Goal: Transaction & Acquisition: Book appointment/travel/reservation

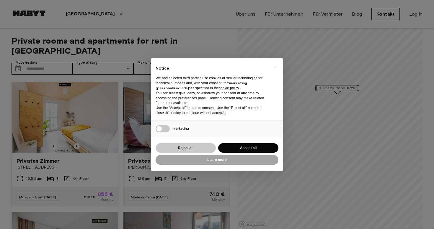
scroll to position [20, 0]
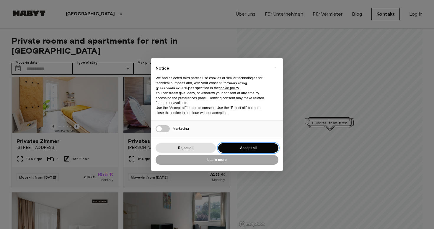
click at [241, 147] on button "Accept all" at bounding box center [248, 148] width 60 height 10
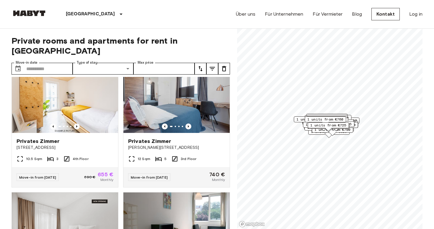
scroll to position [0, 0]
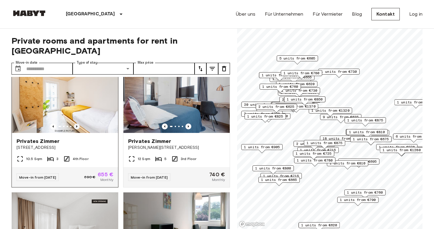
click at [77, 124] on icon "Previous image" at bounding box center [77, 127] width 6 height 6
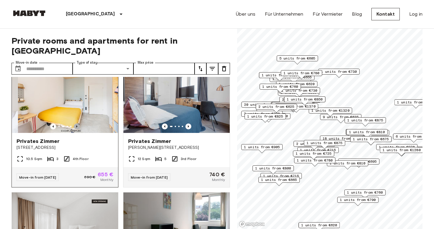
click at [77, 124] on icon "Previous image" at bounding box center [77, 127] width 6 height 6
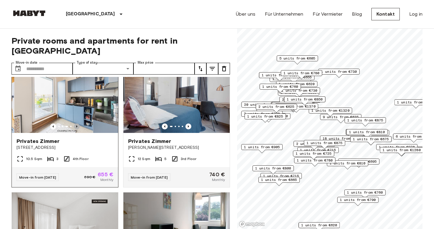
click at [76, 124] on icon "Previous image" at bounding box center [77, 127] width 6 height 6
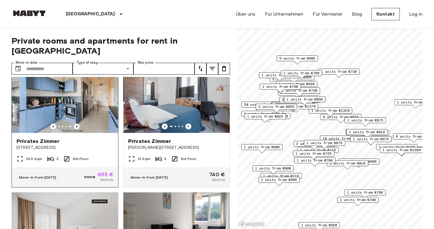
click at [76, 124] on icon "Previous image" at bounding box center [77, 127] width 6 height 6
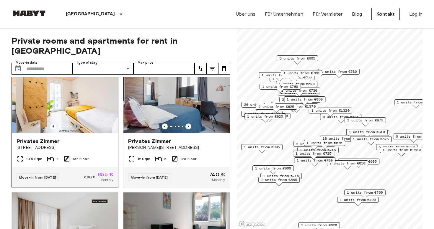
click at [76, 124] on icon "Previous image" at bounding box center [77, 127] width 6 height 6
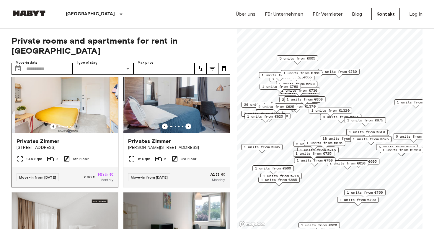
click at [76, 124] on icon "Previous image" at bounding box center [77, 127] width 6 height 6
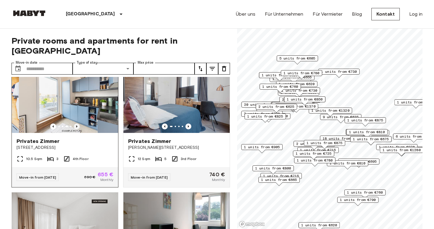
click at [76, 124] on icon "Previous image" at bounding box center [77, 127] width 6 height 6
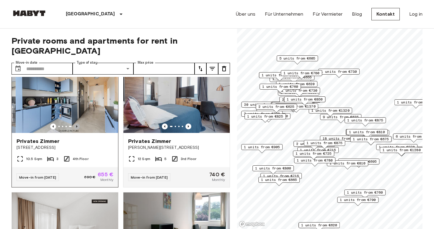
click at [76, 124] on icon "Previous image" at bounding box center [77, 127] width 6 height 6
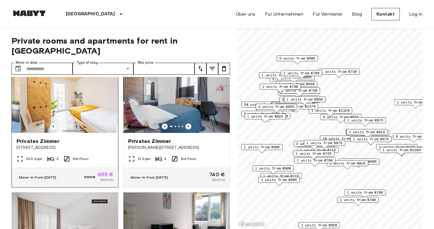
click at [76, 124] on icon "Previous image" at bounding box center [77, 127] width 6 height 6
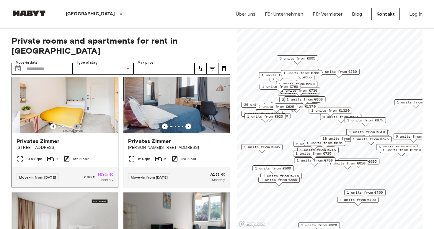
click at [76, 124] on icon "Previous image" at bounding box center [77, 127] width 6 height 6
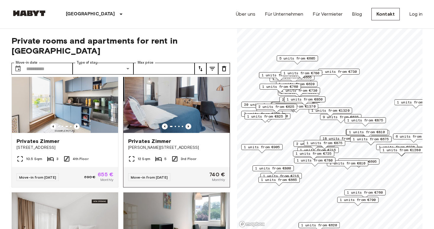
click at [190, 124] on icon "Previous image" at bounding box center [188, 127] width 6 height 6
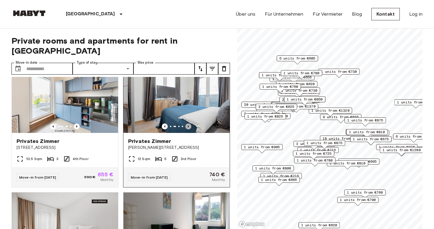
click at [190, 124] on icon "Previous image" at bounding box center [188, 127] width 6 height 6
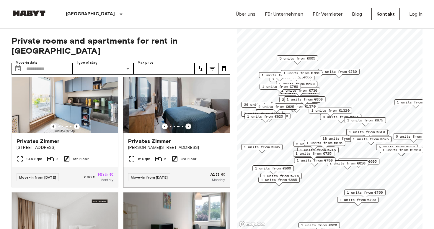
click at [190, 124] on icon "Previous image" at bounding box center [188, 127] width 6 height 6
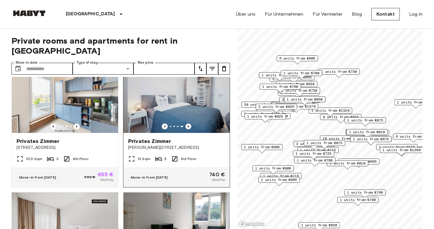
click at [190, 124] on icon "Previous image" at bounding box center [188, 127] width 6 height 6
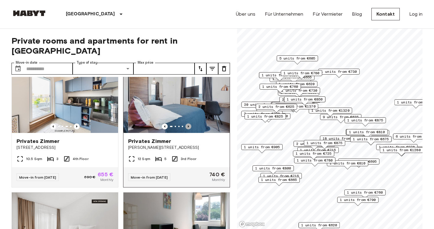
click at [190, 124] on icon "Previous image" at bounding box center [188, 127] width 6 height 6
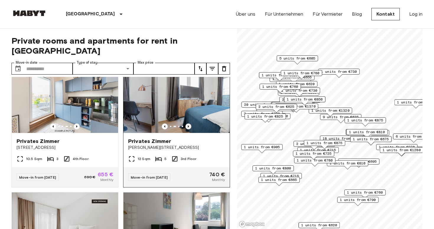
click at [190, 124] on icon "Previous image" at bounding box center [188, 127] width 6 height 6
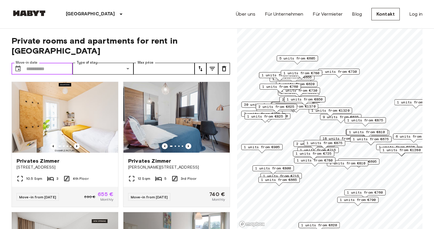
click at [52, 63] on input "Move-in date" at bounding box center [49, 69] width 46 height 12
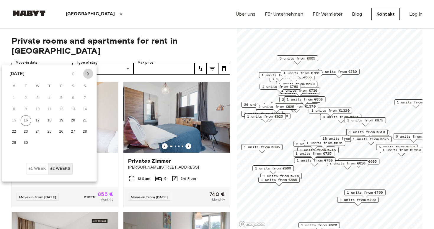
click at [90, 73] on icon "Next month" at bounding box center [88, 73] width 7 height 7
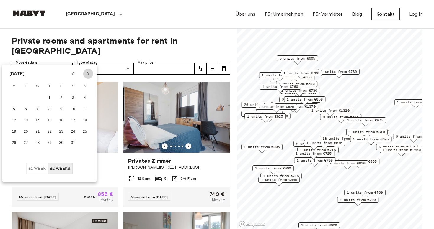
click at [90, 73] on icon "Next month" at bounding box center [88, 73] width 7 height 7
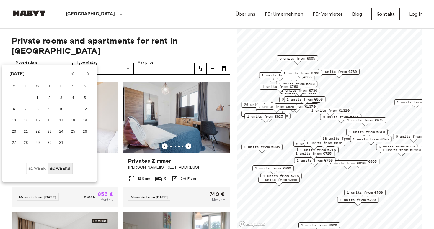
click at [90, 73] on icon "Next month" at bounding box center [88, 73] width 7 height 7
click at [60, 143] on button "28" at bounding box center [61, 143] width 11 height 11
type input "**********"
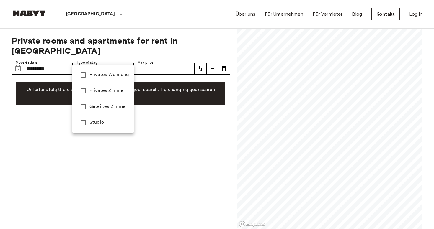
click at [62, 60] on div at bounding box center [217, 114] width 434 height 229
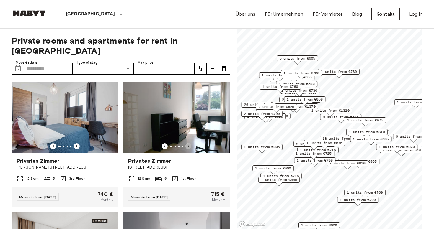
click at [186, 143] on icon "Previous image" at bounding box center [188, 146] width 6 height 6
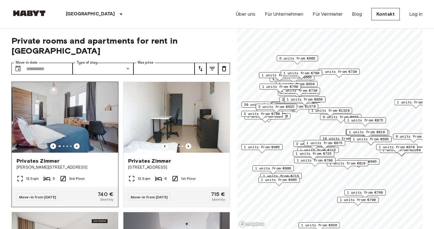
click at [80, 143] on div at bounding box center [65, 146] width 106 height 6
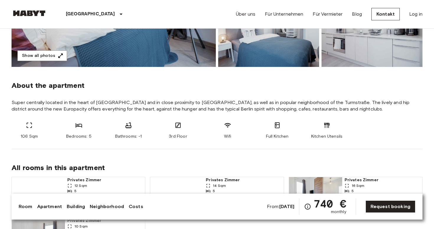
scroll to position [129, 0]
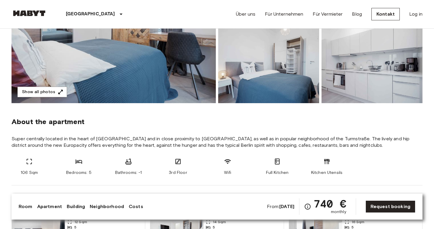
click at [51, 98] on img at bounding box center [114, 24] width 204 height 157
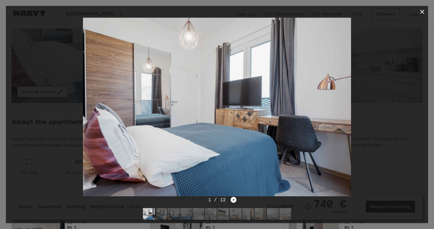
click at [204, 211] on img at bounding box center [198, 214] width 12 height 12
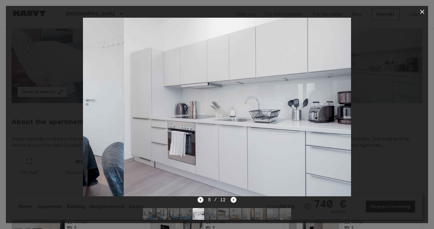
click at [200, 212] on img at bounding box center [198, 214] width 12 height 12
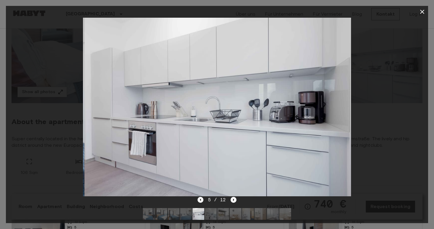
click at [235, 216] on img at bounding box center [235, 214] width 12 height 12
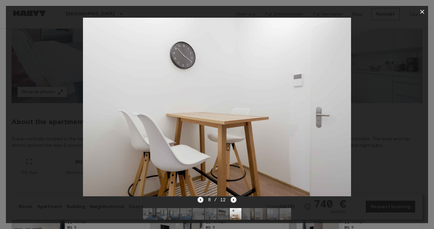
click at [247, 214] on img at bounding box center [248, 214] width 12 height 12
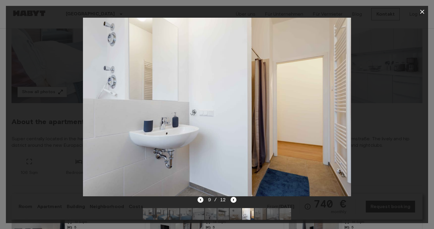
click at [265, 214] on img at bounding box center [260, 214] width 12 height 12
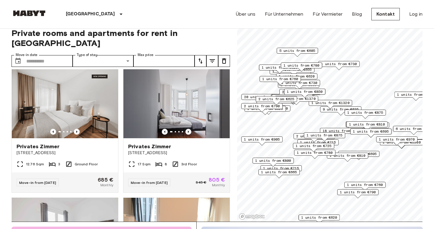
scroll to position [142, 0]
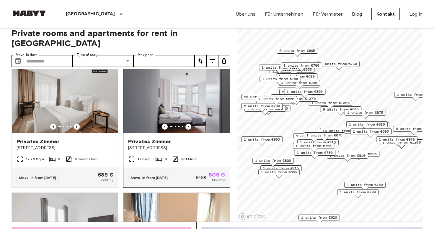
click at [185, 124] on div at bounding box center [176, 127] width 106 height 6
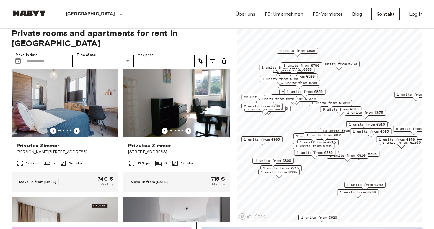
scroll to position [8, 0]
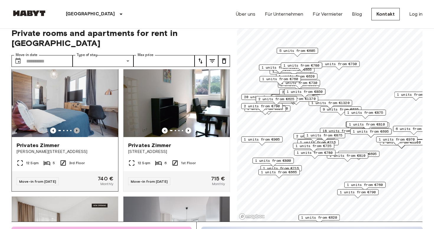
click at [76, 128] on icon "Previous image" at bounding box center [77, 131] width 6 height 6
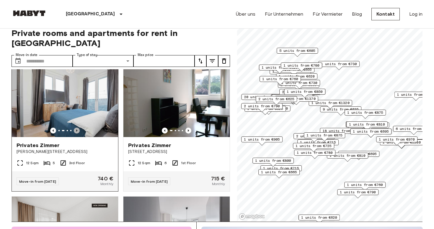
click at [76, 128] on icon "Previous image" at bounding box center [77, 131] width 6 height 6
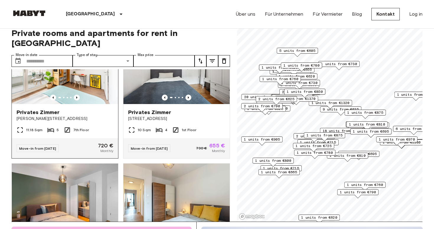
scroll to position [1475, 0]
click at [76, 94] on icon "Previous image" at bounding box center [77, 97] width 6 height 6
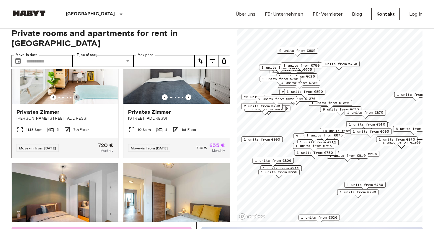
click at [76, 94] on icon "Previous image" at bounding box center [77, 97] width 6 height 6
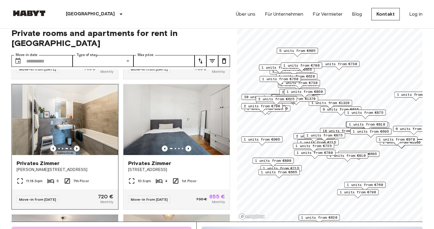
scroll to position [1420, 0]
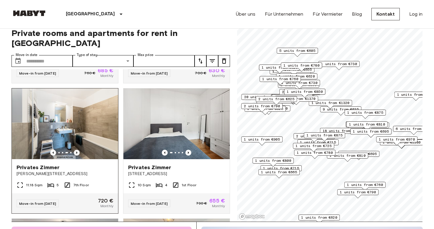
click at [76, 150] on icon "Previous image" at bounding box center [77, 153] width 6 height 6
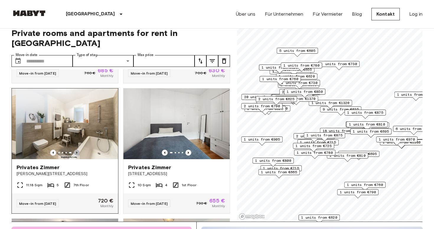
click at [76, 150] on icon "Previous image" at bounding box center [77, 153] width 6 height 6
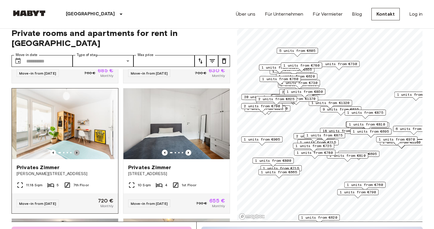
click at [76, 150] on icon "Previous image" at bounding box center [77, 153] width 6 height 6
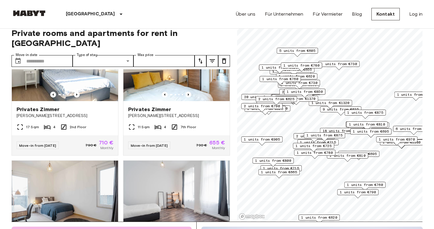
scroll to position [1808, 0]
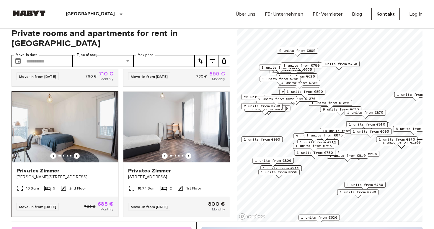
click at [75, 153] on icon "Previous image" at bounding box center [77, 156] width 6 height 6
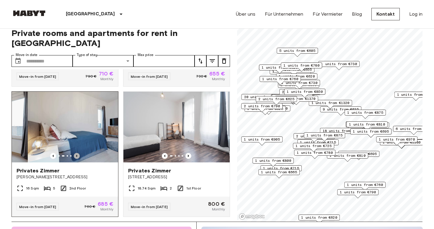
click at [75, 153] on icon "Previous image" at bounding box center [77, 156] width 6 height 6
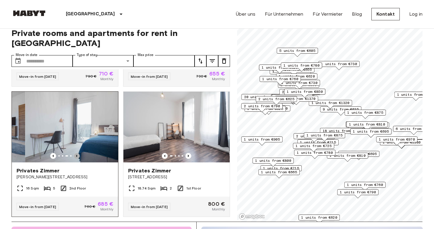
click at [76, 153] on icon "Previous image" at bounding box center [77, 156] width 6 height 6
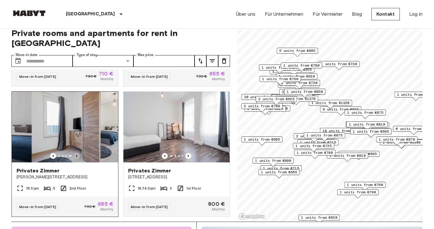
click at [76, 153] on icon "Previous image" at bounding box center [77, 156] width 6 height 6
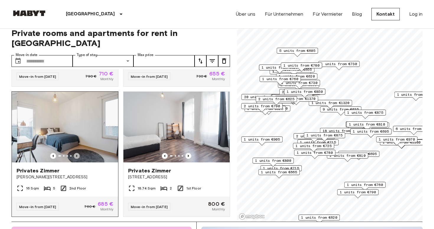
click at [76, 153] on icon "Previous image" at bounding box center [77, 156] width 6 height 6
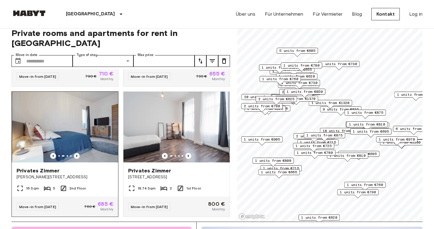
click at [76, 153] on icon "Previous image" at bounding box center [77, 156] width 6 height 6
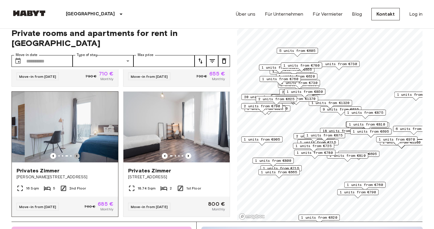
click at [76, 153] on icon "Previous image" at bounding box center [77, 156] width 6 height 6
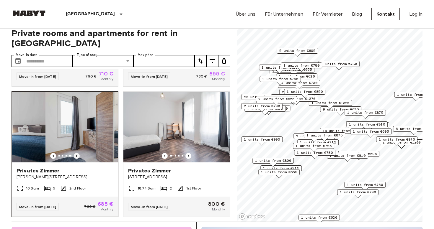
click at [76, 153] on icon "Previous image" at bounding box center [77, 156] width 6 height 6
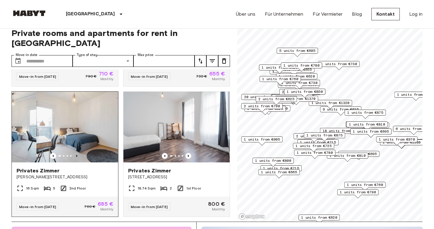
click at [76, 153] on icon "Previous image" at bounding box center [77, 156] width 6 height 6
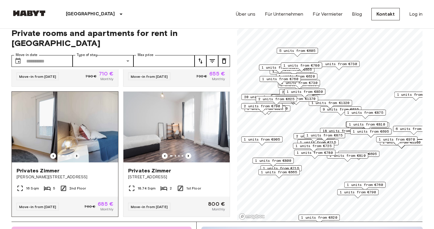
click at [76, 153] on icon "Previous image" at bounding box center [77, 156] width 6 height 6
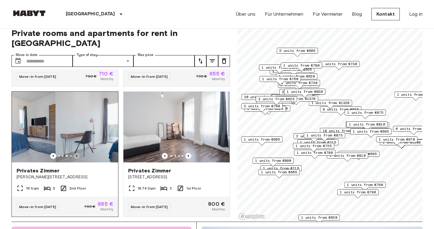
click at [76, 153] on icon "Previous image" at bounding box center [77, 156] width 6 height 6
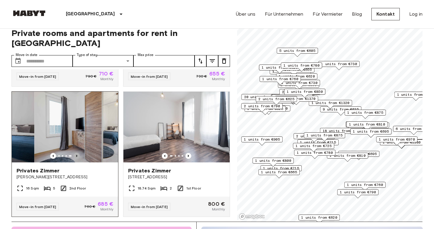
click at [76, 153] on icon "Previous image" at bounding box center [77, 156] width 6 height 6
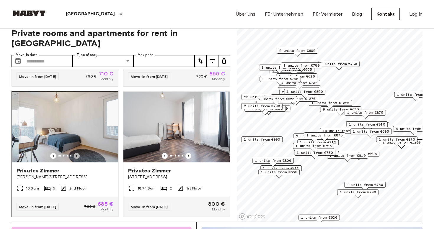
click at [76, 153] on icon "Previous image" at bounding box center [77, 156] width 6 height 6
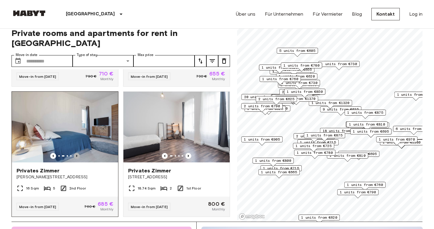
click at [76, 153] on icon "Previous image" at bounding box center [77, 156] width 6 height 6
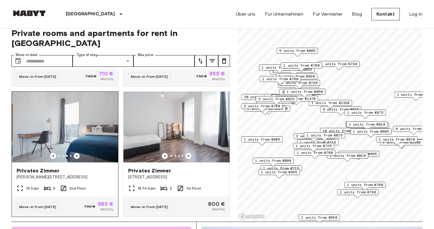
click at [76, 153] on icon "Previous image" at bounding box center [77, 156] width 6 height 6
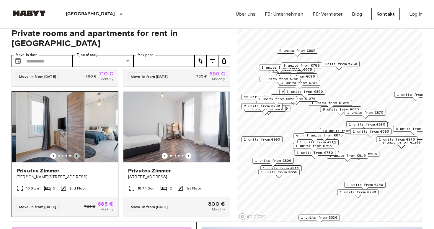
click at [76, 153] on icon "Previous image" at bounding box center [77, 156] width 6 height 6
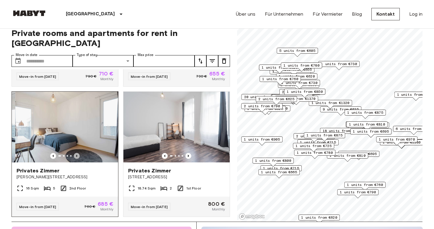
click at [76, 153] on icon "Previous image" at bounding box center [77, 156] width 6 height 6
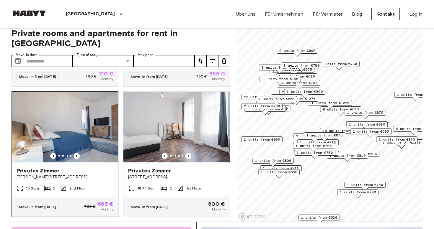
click at [54, 167] on span "Privates Zimmer" at bounding box center [38, 170] width 43 height 7
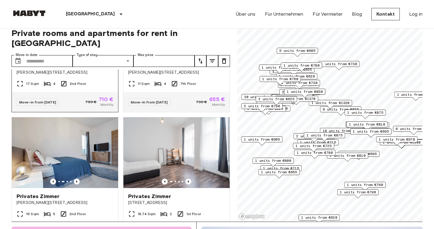
scroll to position [1757, 0]
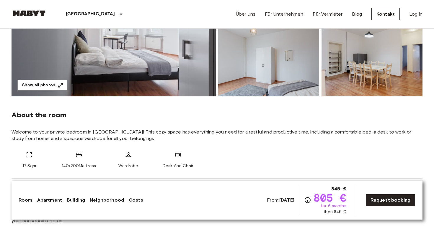
scroll to position [142, 0]
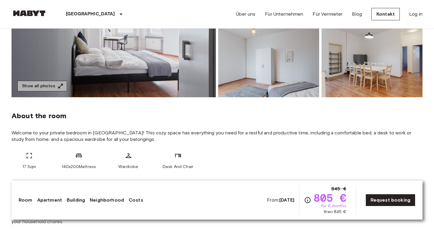
click at [58, 83] on icon "button" at bounding box center [61, 86] width 6 height 6
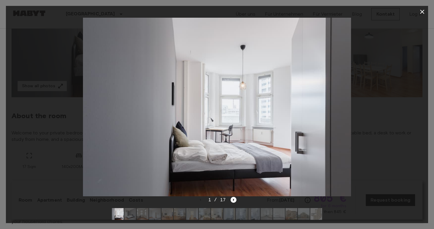
click at [128, 215] on img at bounding box center [130, 214] width 12 height 12
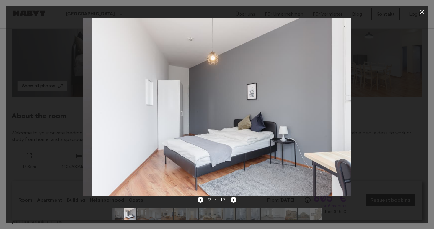
click at [145, 216] on img at bounding box center [143, 214] width 12 height 12
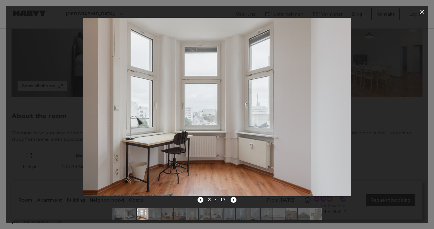
click at [153, 214] on img at bounding box center [155, 214] width 12 height 12
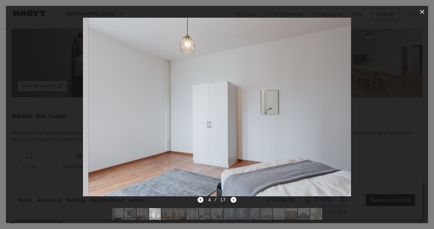
click at [169, 214] on img at bounding box center [167, 214] width 12 height 12
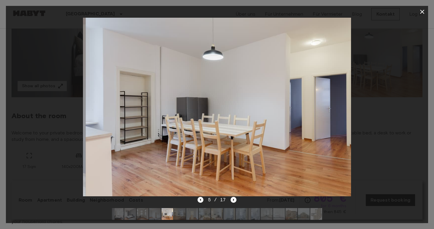
click at [181, 215] on img at bounding box center [180, 214] width 12 height 12
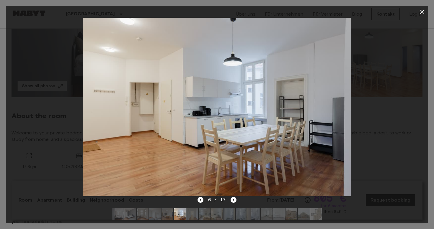
click at [192, 214] on img at bounding box center [192, 214] width 12 height 12
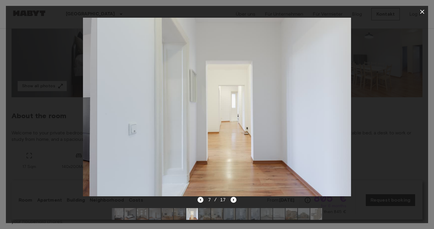
click at [208, 210] on img at bounding box center [205, 214] width 12 height 12
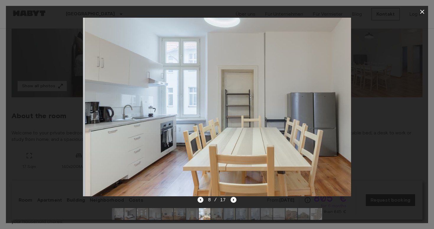
click at [220, 210] on img at bounding box center [217, 214] width 12 height 12
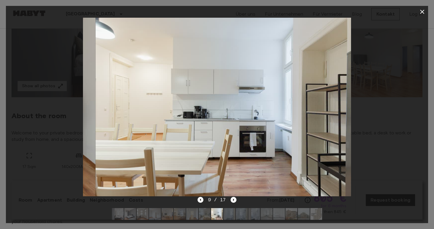
click at [235, 210] on img at bounding box center [229, 214] width 12 height 12
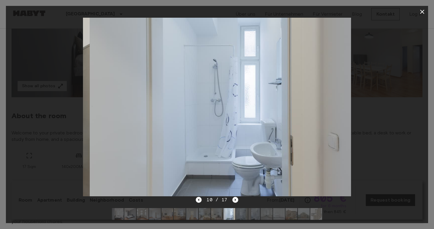
click at [245, 212] on img at bounding box center [242, 214] width 12 height 12
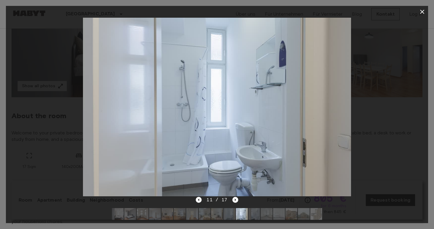
click at [251, 212] on img at bounding box center [254, 214] width 12 height 12
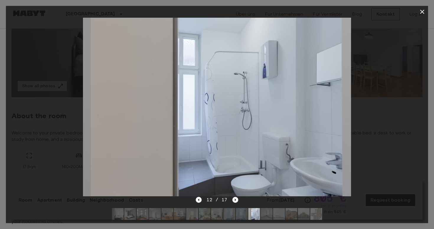
click at [263, 212] on img at bounding box center [266, 214] width 12 height 12
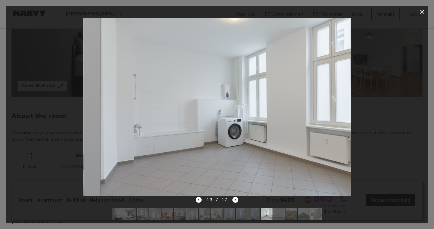
click at [295, 212] on img at bounding box center [291, 214] width 12 height 12
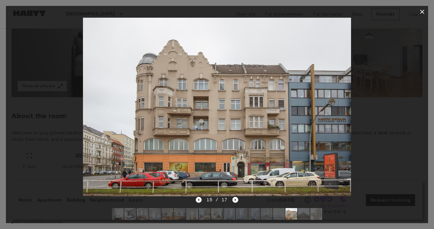
click at [421, 12] on icon "button" at bounding box center [422, 12] width 4 height 4
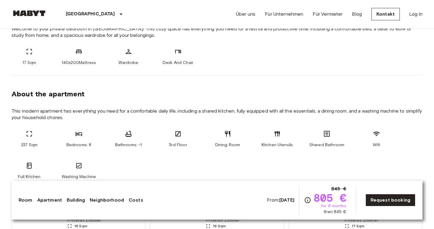
scroll to position [247, 0]
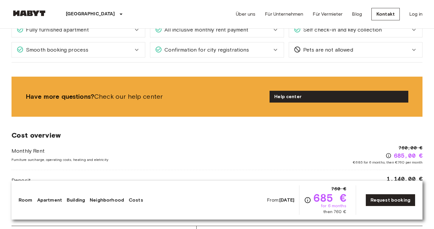
scroll to position [572, 0]
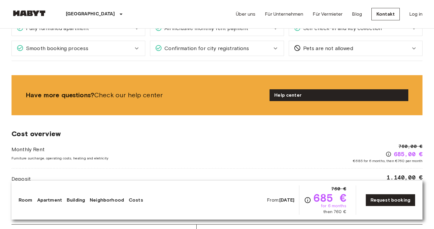
click at [273, 28] on div "Über uns Für Unternehmen Für Vermieter Blog Kontakt Log in" at bounding box center [329, 14] width 186 height 28
click at [278, 30] on icon at bounding box center [275, 28] width 7 height 7
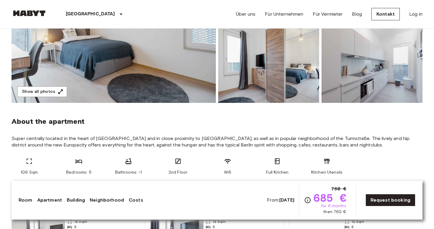
scroll to position [134, 0]
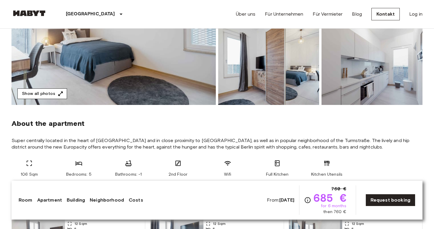
click at [32, 98] on button "Show all photos" at bounding box center [42, 93] width 50 height 11
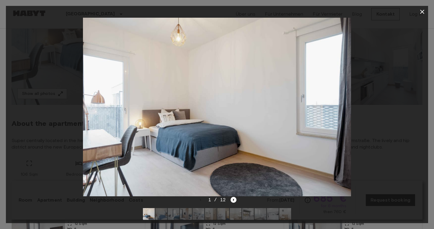
click at [163, 212] on img at bounding box center [161, 214] width 12 height 12
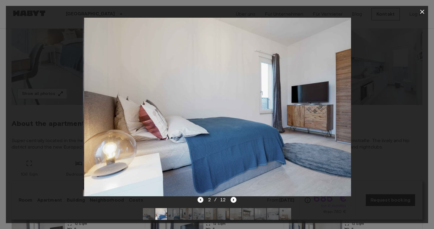
click at [175, 215] on img at bounding box center [174, 214] width 12 height 12
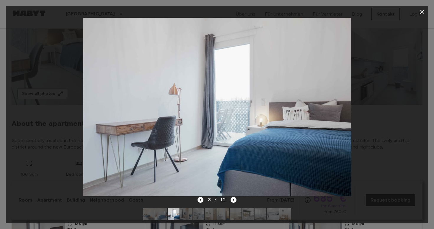
click at [202, 212] on img at bounding box center [198, 214] width 12 height 12
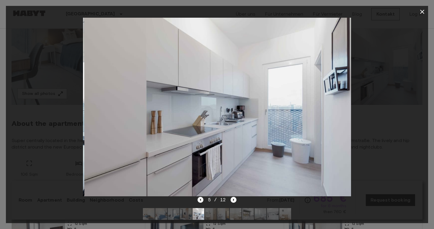
click at [187, 215] on img at bounding box center [186, 214] width 12 height 12
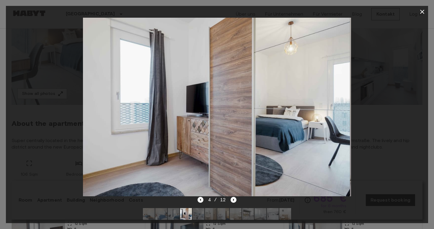
click at [194, 215] on img at bounding box center [198, 214] width 12 height 12
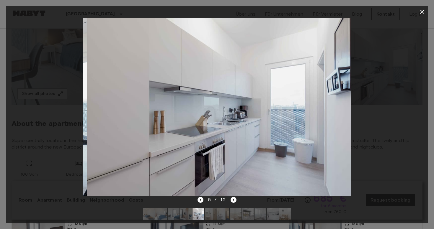
click at [209, 213] on img at bounding box center [211, 214] width 12 height 12
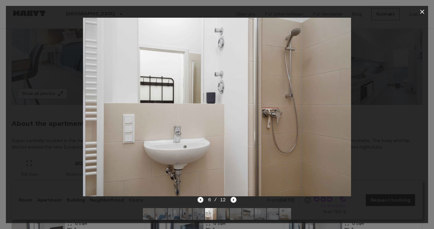
click at [225, 212] on img at bounding box center [223, 214] width 12 height 12
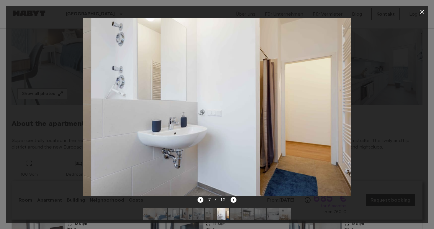
click at [239, 216] on img at bounding box center [235, 214] width 12 height 12
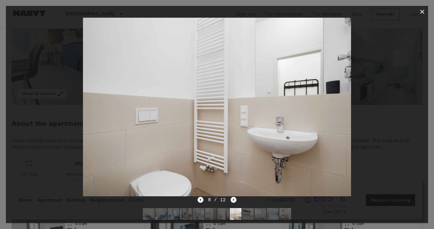
click at [224, 212] on img at bounding box center [223, 214] width 12 height 12
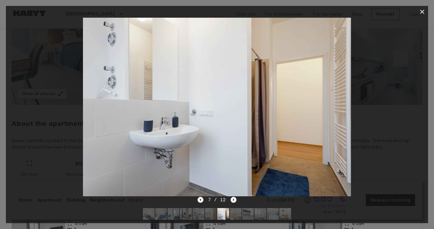
click at [234, 211] on img at bounding box center [235, 214] width 12 height 12
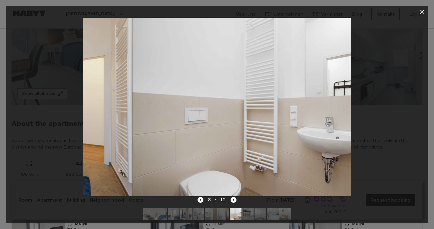
click at [250, 211] on img at bounding box center [248, 214] width 12 height 12
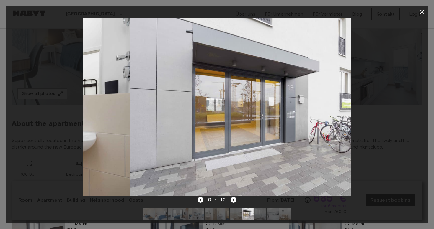
click at [259, 211] on img at bounding box center [260, 214] width 12 height 12
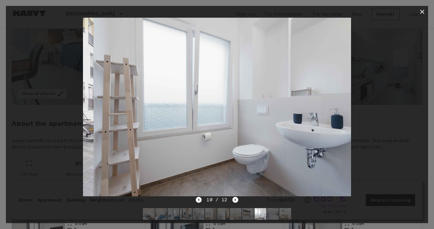
click at [271, 211] on img at bounding box center [273, 214] width 12 height 12
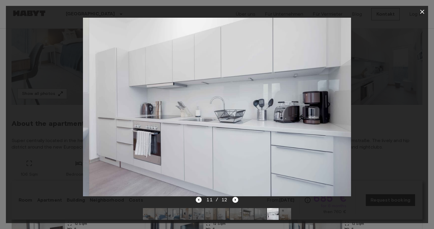
click at [286, 211] on img at bounding box center [285, 214] width 12 height 12
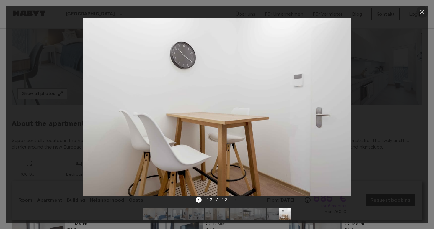
click at [417, 12] on button "button" at bounding box center [422, 12] width 12 height 12
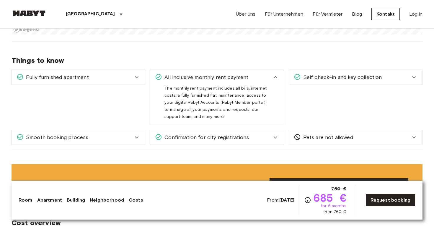
scroll to position [521, 0]
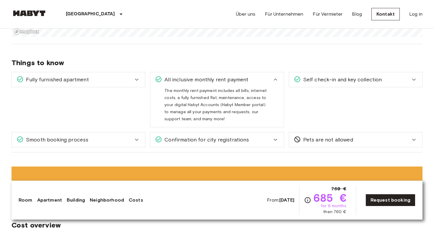
click at [137, 74] on div "Fully furnished apartment" at bounding box center [78, 79] width 133 height 15
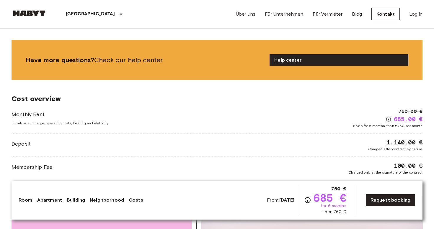
scroll to position [688, 0]
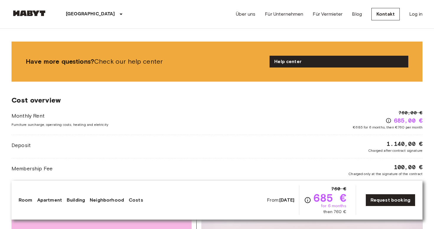
click at [114, 116] on div "Monthly Rent Furniture surcharge, operating costs, heating and eletricity 760,0…" at bounding box center [217, 119] width 411 height 21
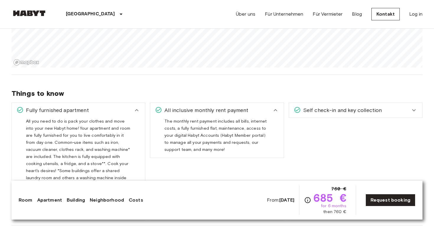
scroll to position [445, 0]
